Goal: Use online tool/utility

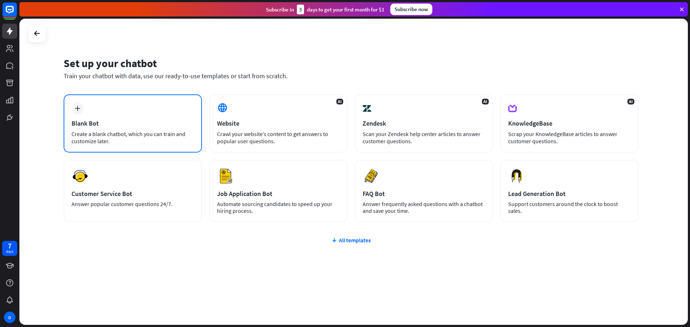
click at [145, 129] on div "plus Blank Bot Create a blank chatbot, which you can train and customize later." at bounding box center [133, 123] width 138 height 58
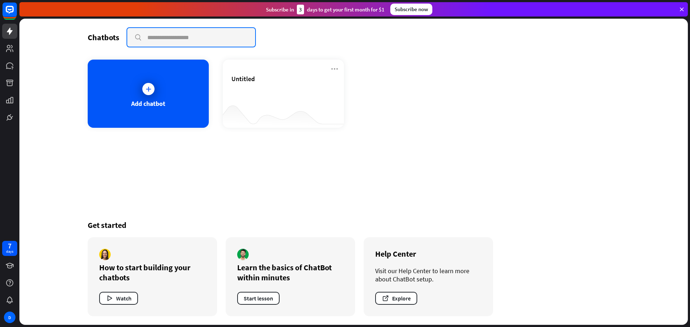
click at [213, 43] on input "text" at bounding box center [191, 37] width 128 height 19
